Goal: Navigation & Orientation: Find specific page/section

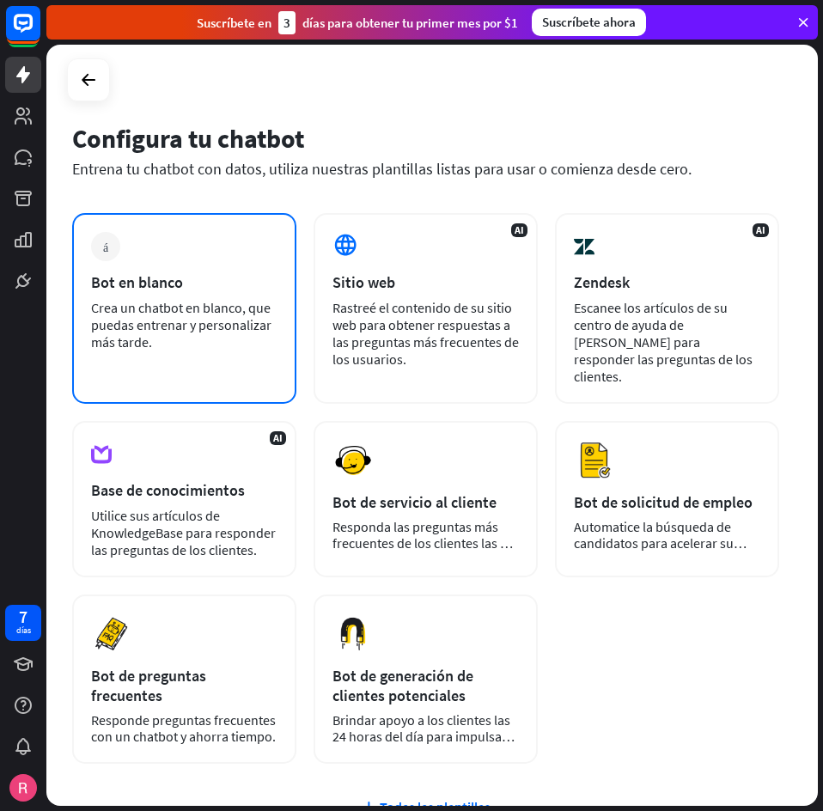
click at [221, 287] on div "Bot en blanco" at bounding box center [184, 282] width 186 height 20
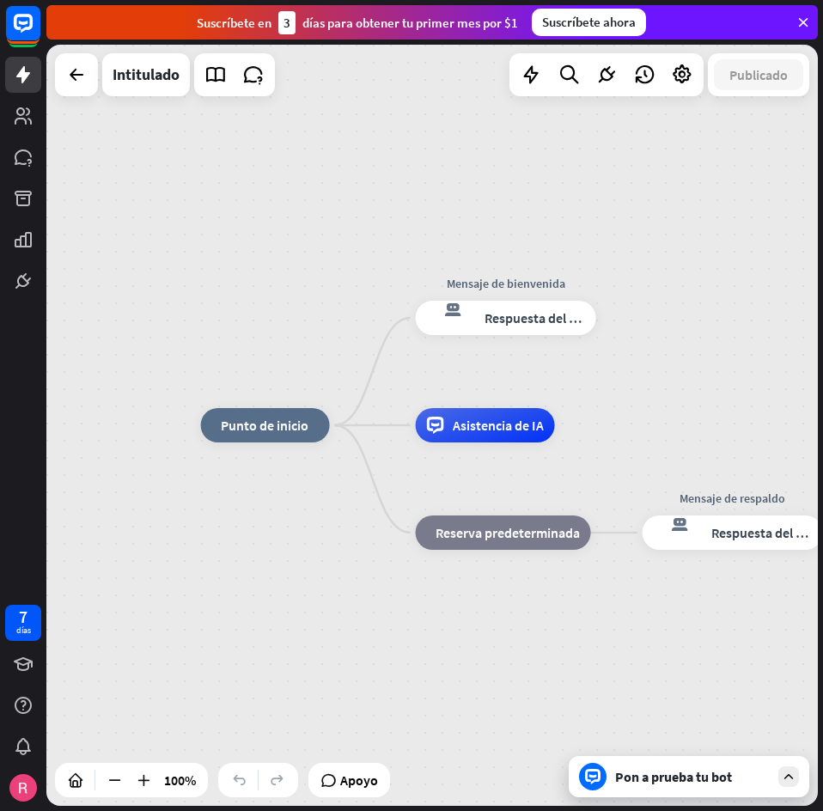
click at [800, 22] on icon at bounding box center [802, 22] width 15 height 15
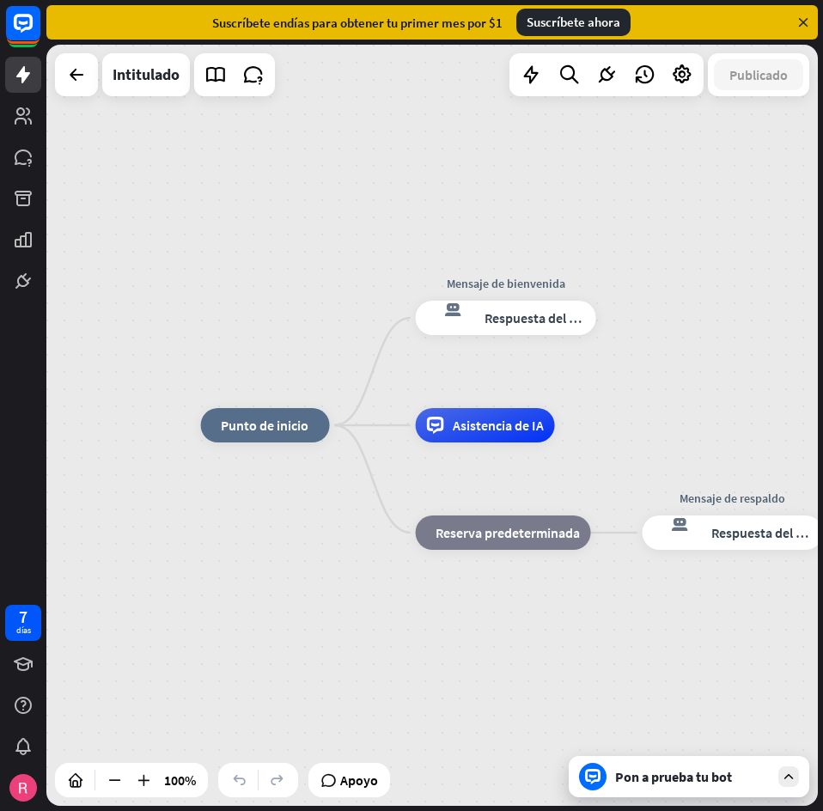
click at [801, 25] on icon at bounding box center [802, 22] width 15 height 15
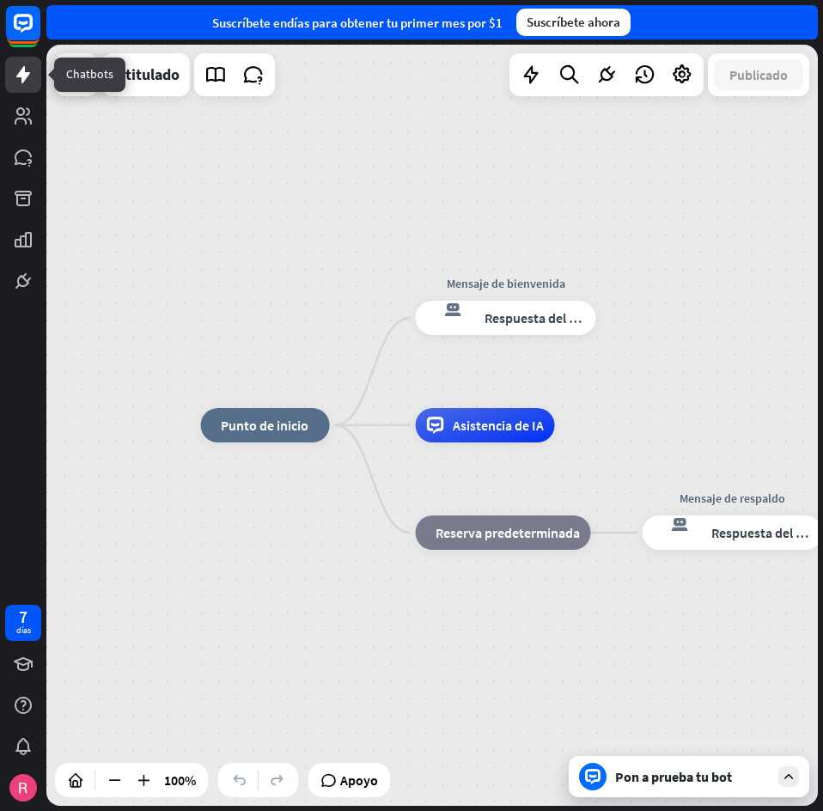
click at [18, 75] on icon at bounding box center [23, 74] width 14 height 17
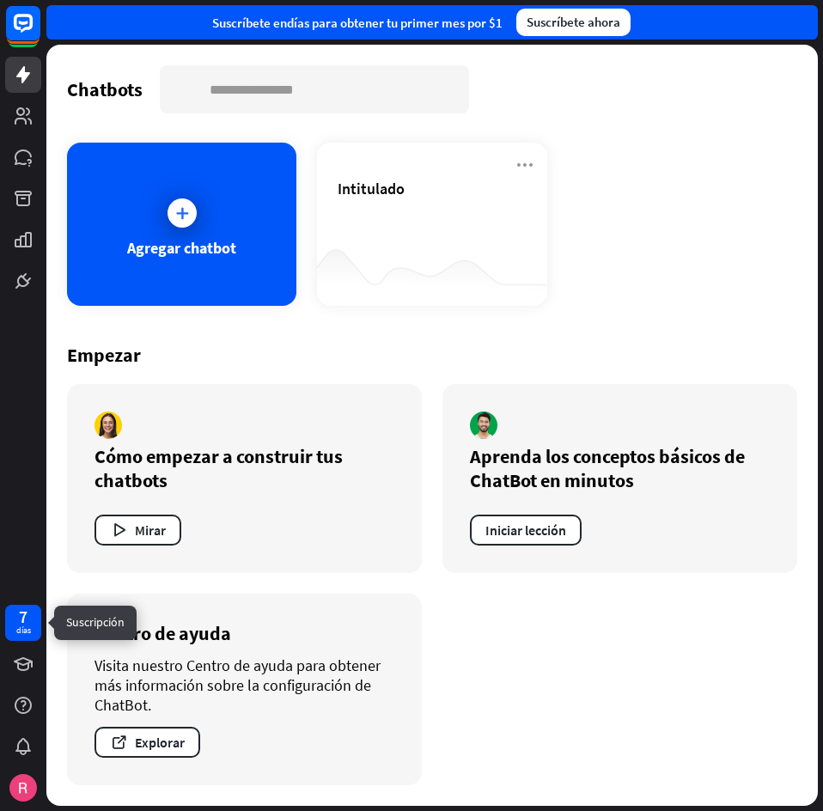
click at [21, 614] on font "7" at bounding box center [23, 616] width 9 height 21
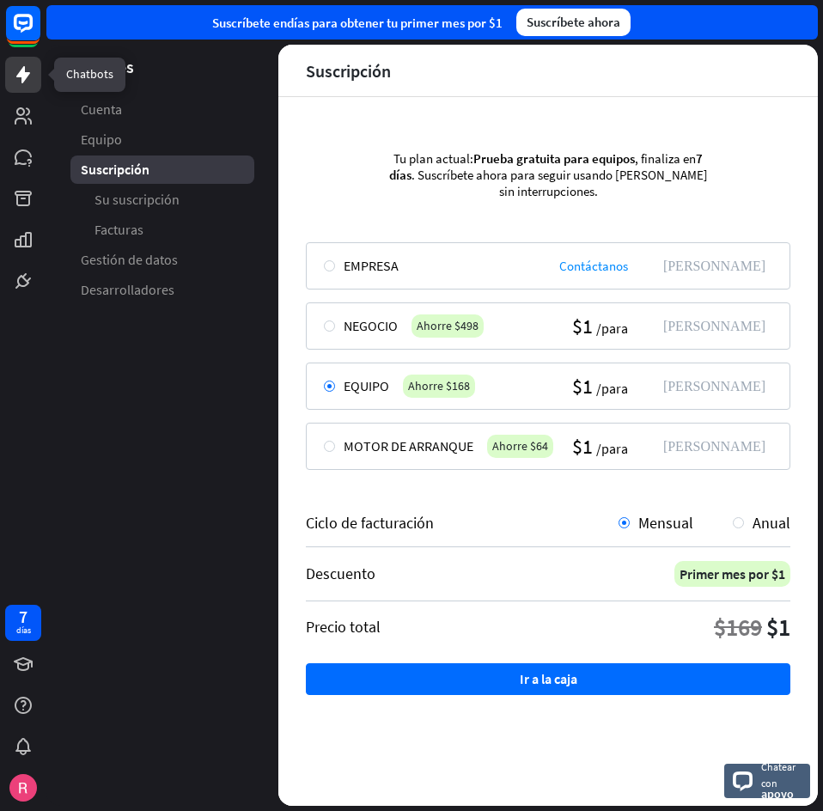
click at [23, 75] on icon at bounding box center [23, 74] width 14 height 17
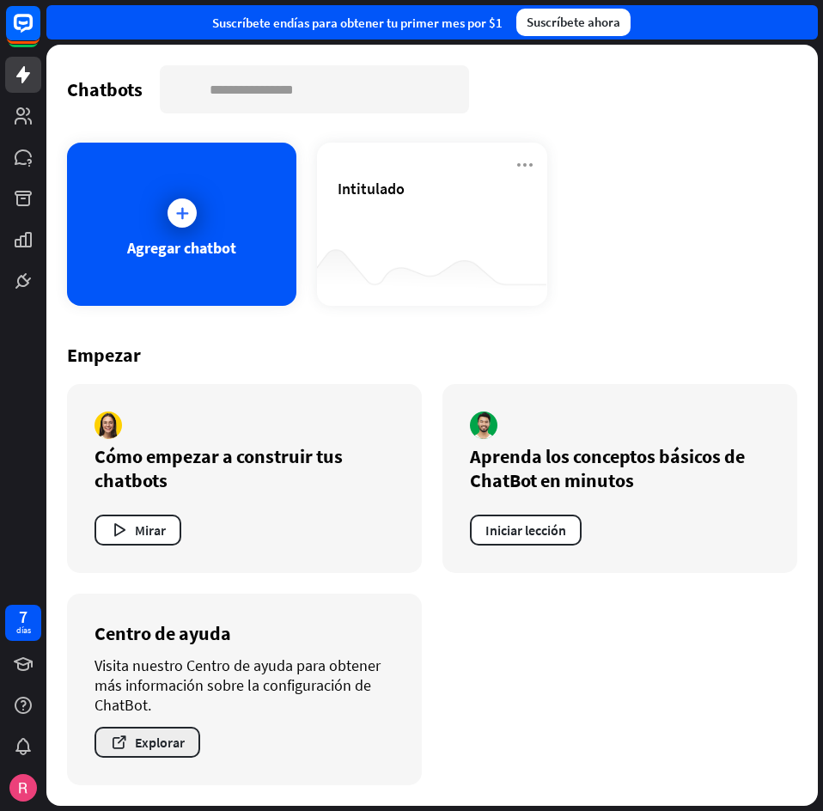
click at [154, 755] on button "Explorar" at bounding box center [147, 742] width 106 height 31
